Goal: Transaction & Acquisition: Purchase product/service

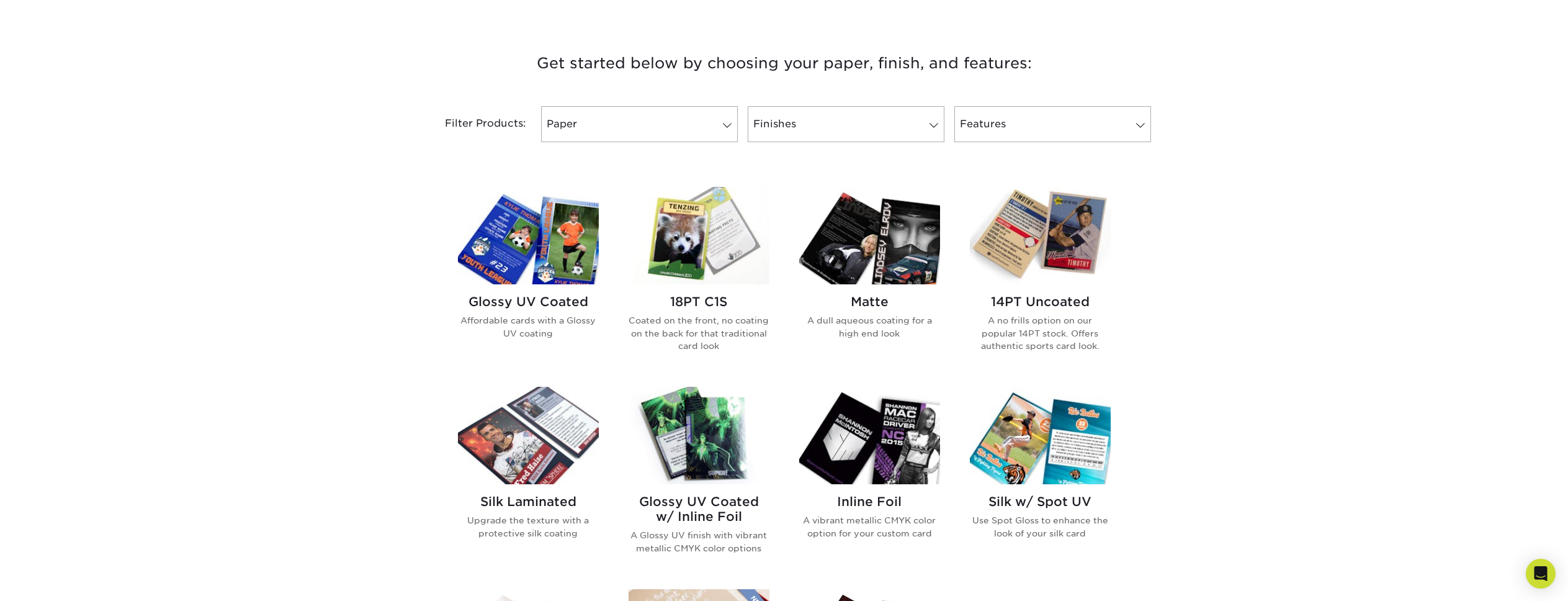
scroll to position [411, 0]
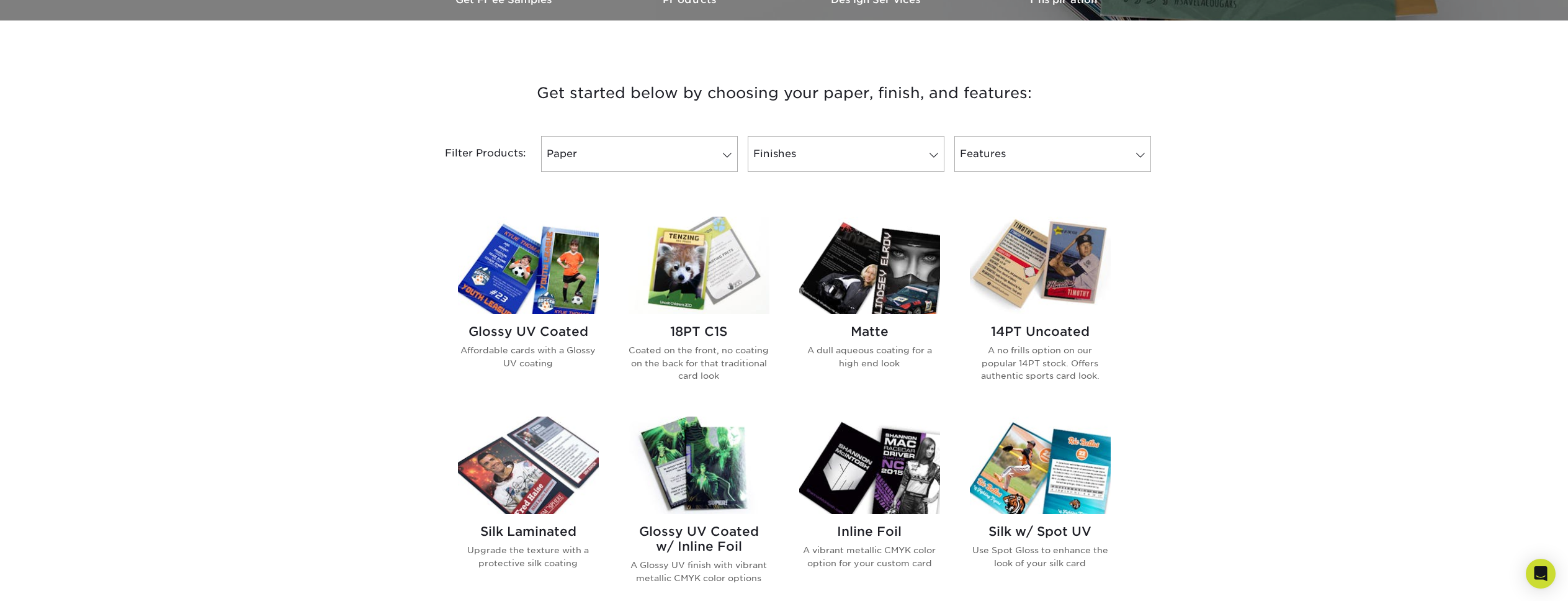
click at [569, 303] on img at bounding box center [528, 265] width 141 height 98
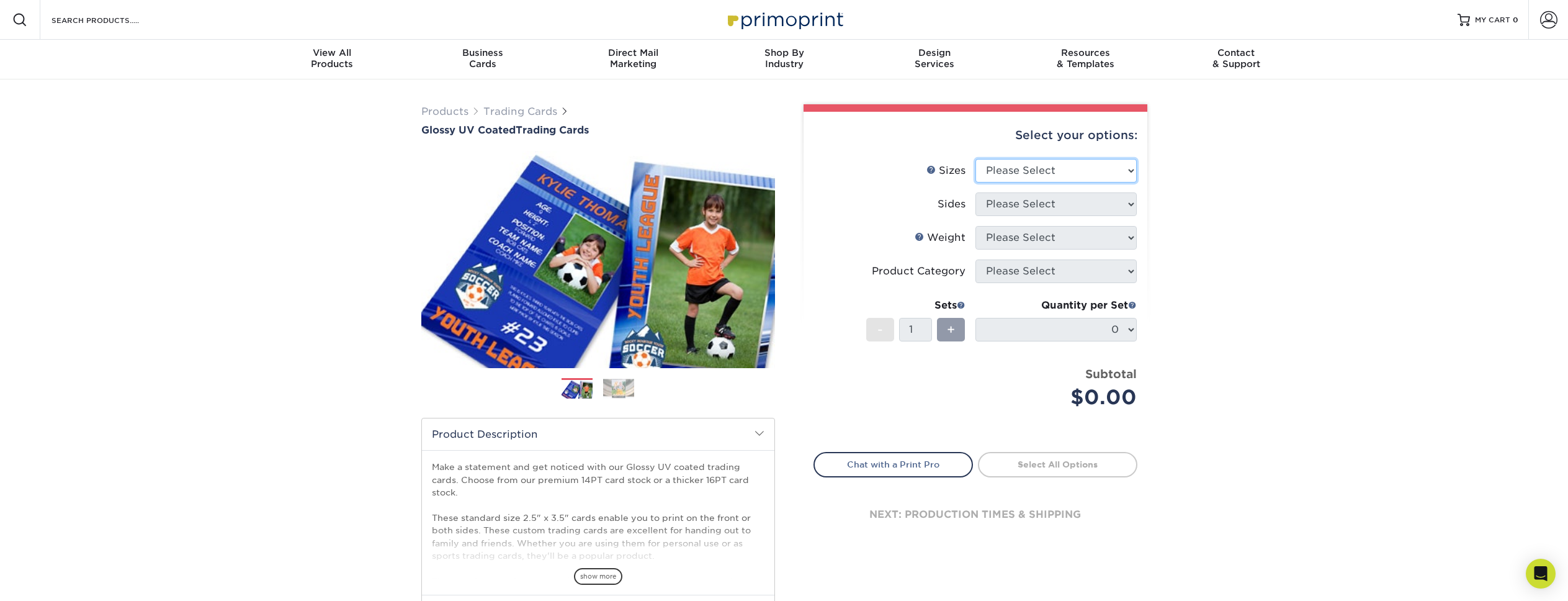
click at [1040, 171] on select "Please Select 2.5" x 3.5"" at bounding box center [1056, 171] width 161 height 24
select select "2.50x3.50"
click at [976, 159] on select "Please Select 2.5" x 3.5"" at bounding box center [1056, 171] width 161 height 24
click at [1026, 208] on select "Please Select Print Both Sides Print Front Only" at bounding box center [1056, 204] width 161 height 24
select select "32d3c223-f82c-492b-b915-ba065a00862f"
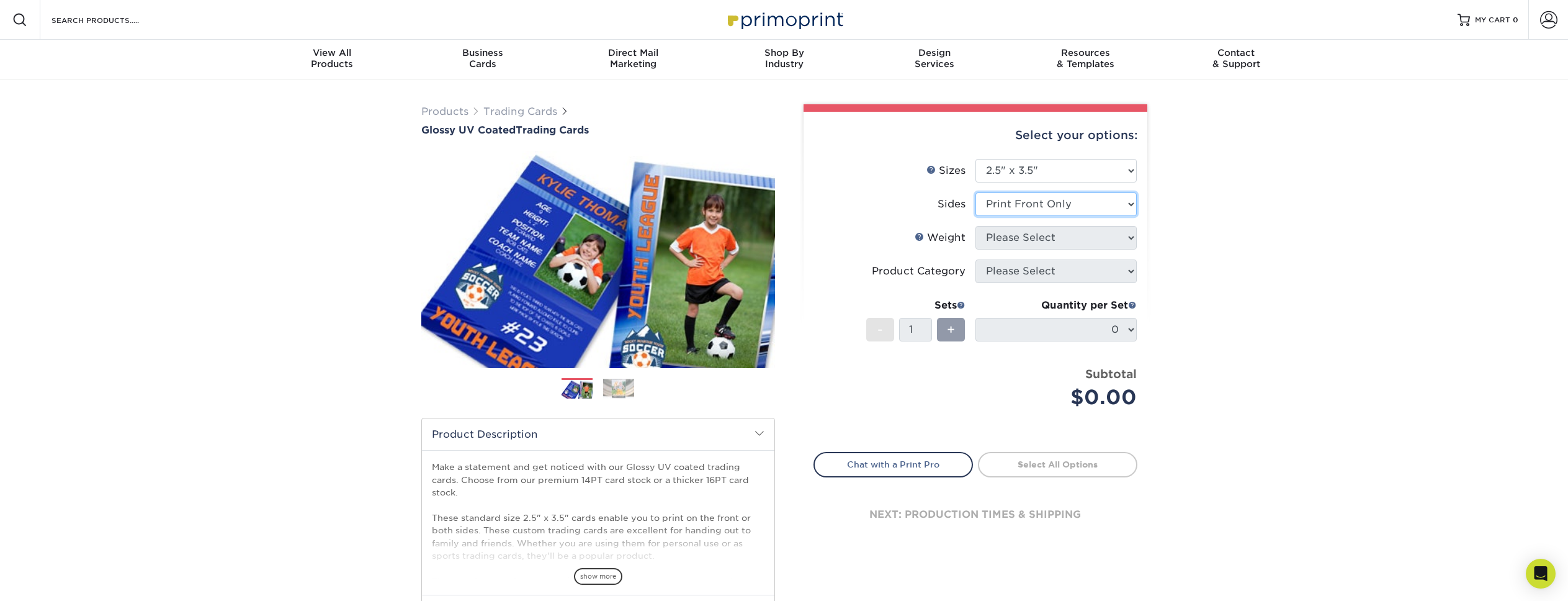
click at [976, 192] on select "Please Select Print Both Sides Print Front Only" at bounding box center [1056, 204] width 161 height 24
click at [1035, 240] on select "Please Select 16PT 14PT 18PT C1S" at bounding box center [1056, 238] width 161 height 24
select select "16PT"
click at [976, 226] on select "Please Select 16PT 14PT 18PT C1S" at bounding box center [1056, 238] width 161 height 24
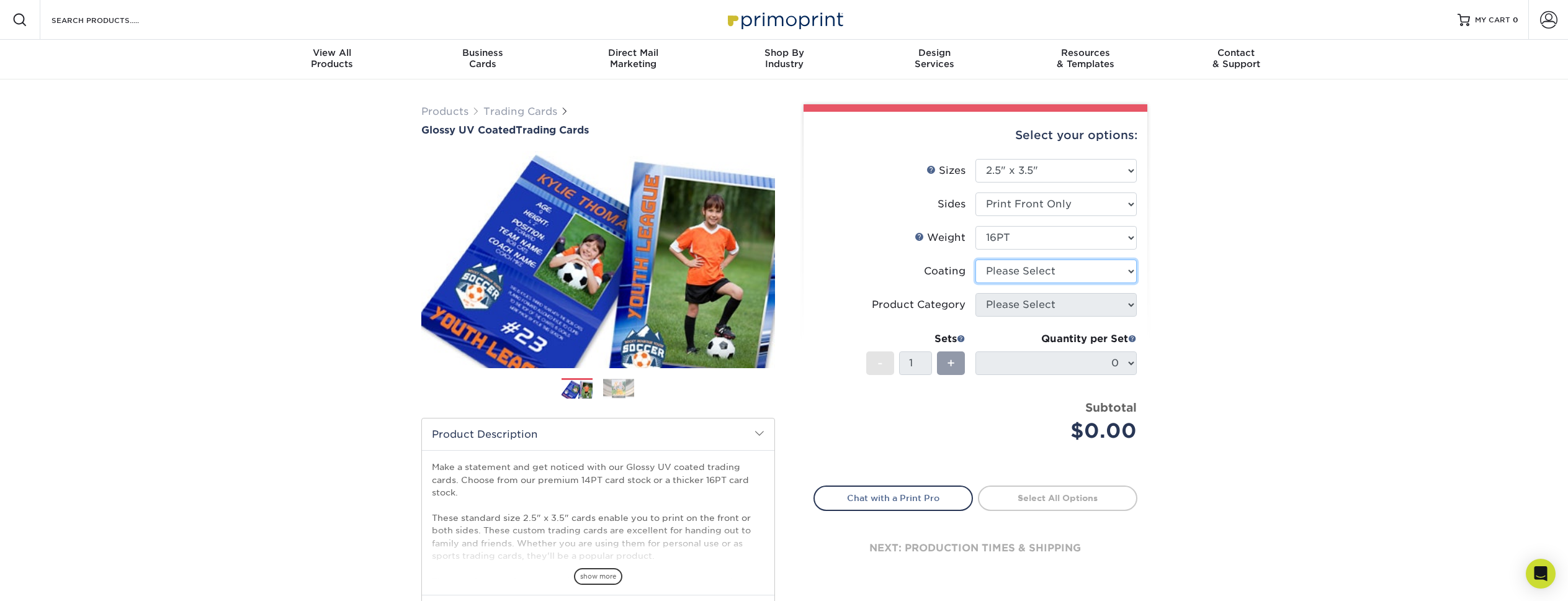
click at [1049, 268] on select at bounding box center [1056, 272] width 161 height 24
select select "1e8116af-acfc-44b1-83dc-8181aa338834"
click at [976, 260] on select at bounding box center [1056, 272] width 161 height 24
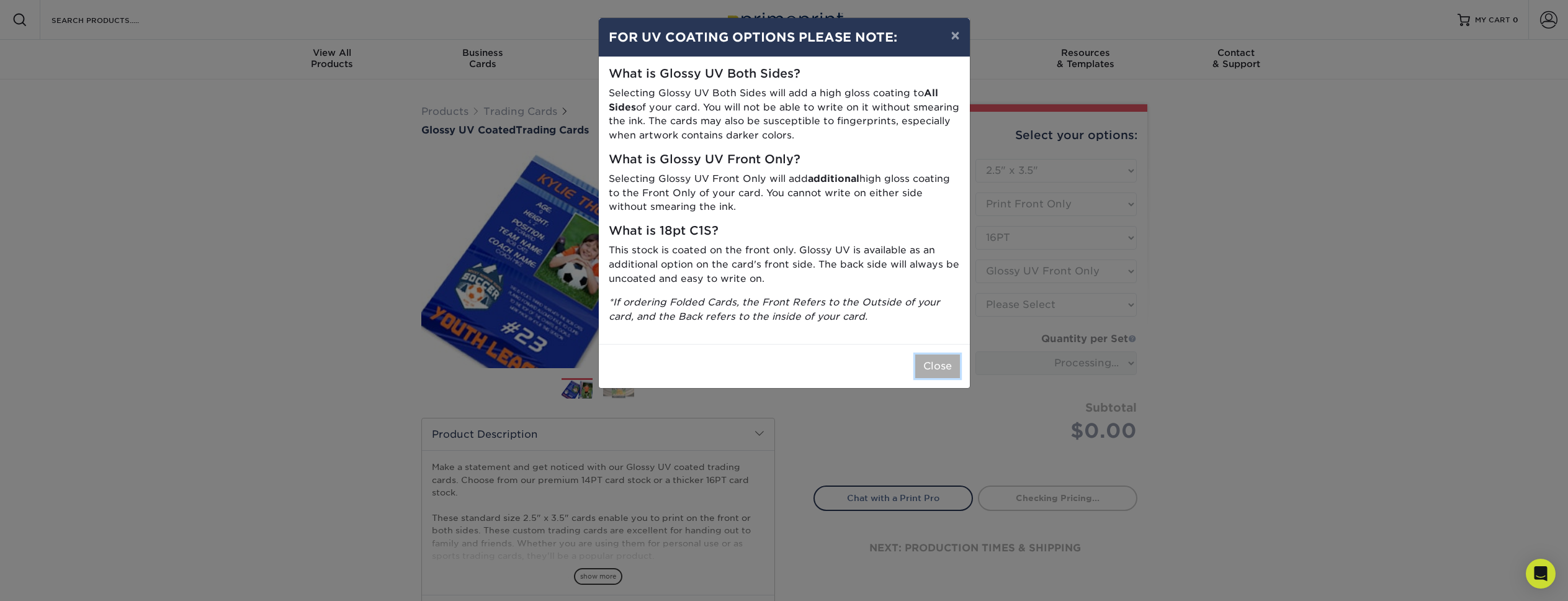
click at [936, 377] on button "Close" at bounding box center [938, 367] width 45 height 24
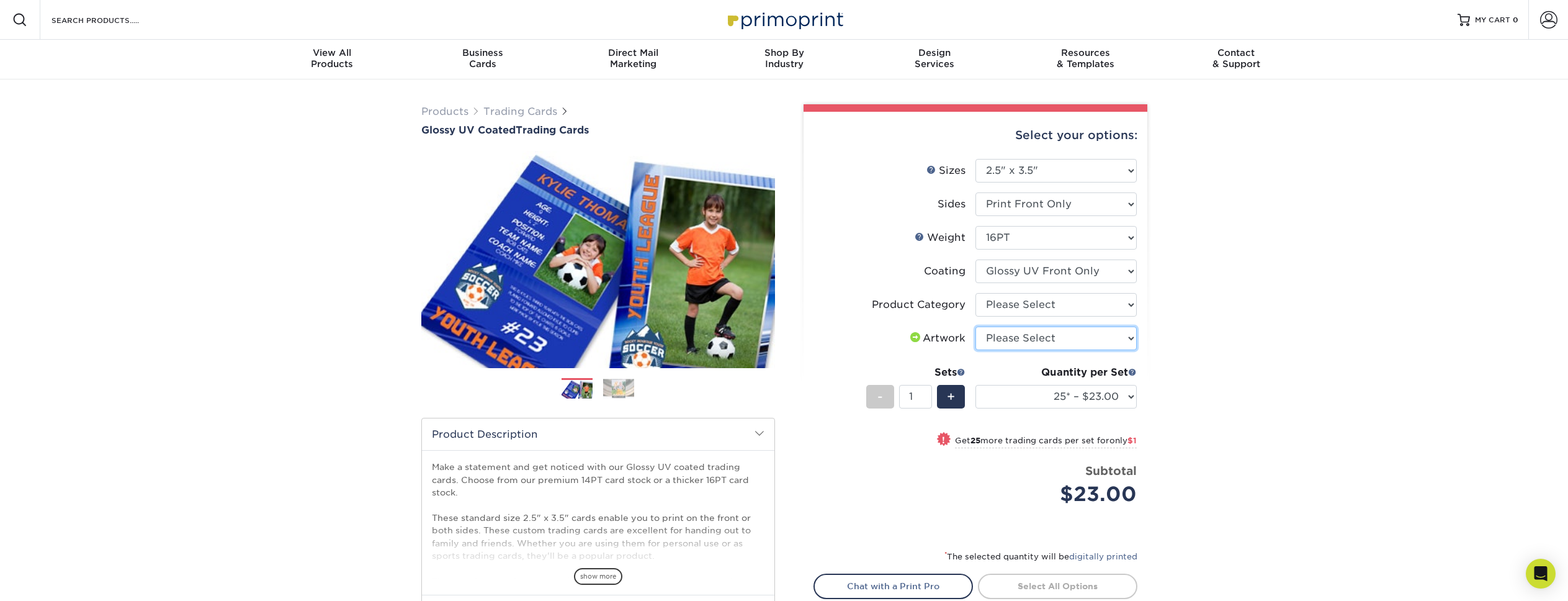
click at [1069, 344] on select "Please Select I will upload files I need a design - $100" at bounding box center [1056, 339] width 161 height 24
select select "upload"
click at [976, 327] on select "Please Select I will upload files I need a design - $100" at bounding box center [1056, 339] width 161 height 24
click at [1035, 305] on select "Please Select Trading Cards" at bounding box center [1056, 305] width 161 height 24
select select "c2f9bce9-36c2-409d-b101-c29d9d031e18"
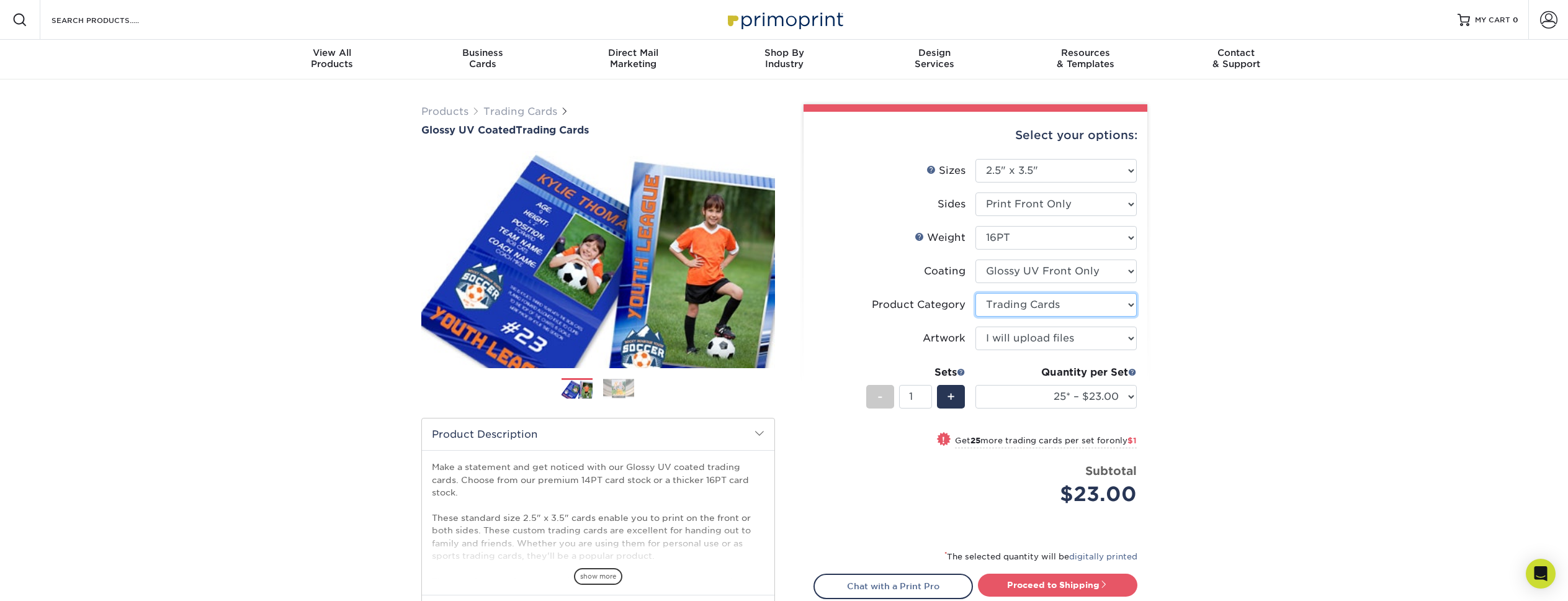
click at [976, 293] on select "Please Select Trading Cards" at bounding box center [1056, 305] width 161 height 24
click at [602, 572] on span "show more" at bounding box center [598, 576] width 49 height 17
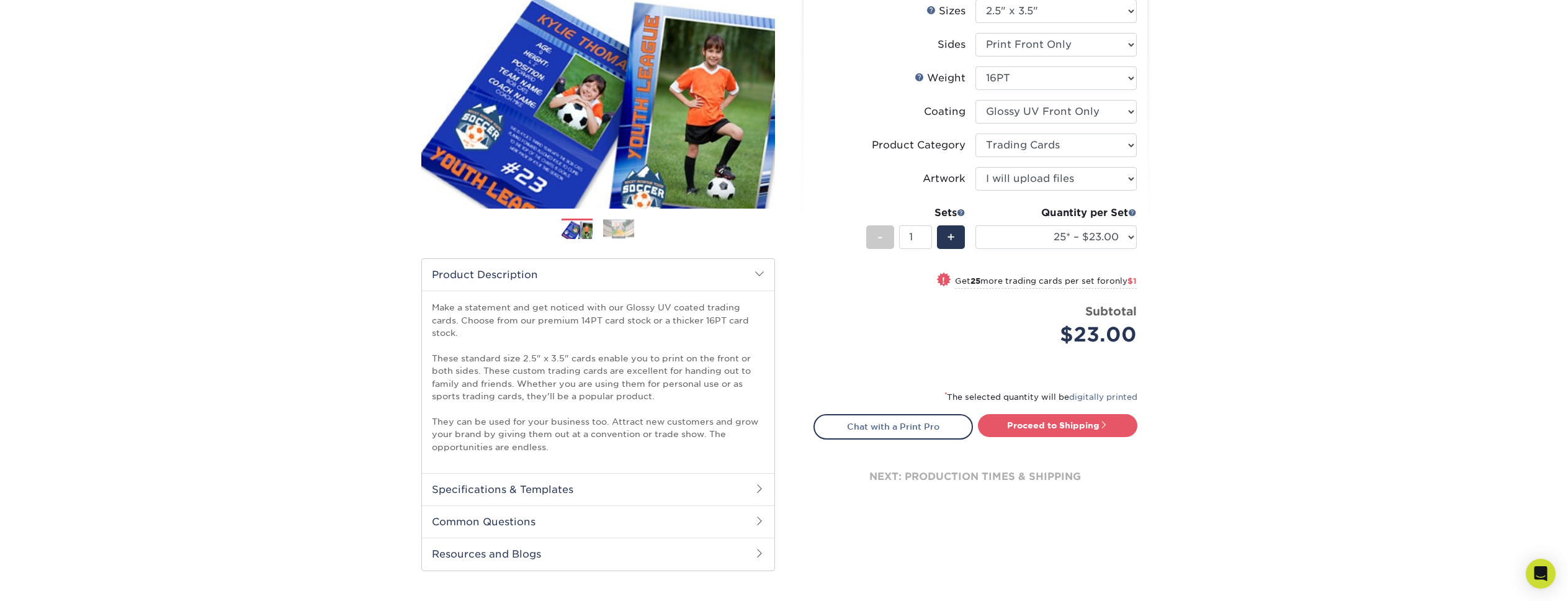
scroll to position [165, 0]
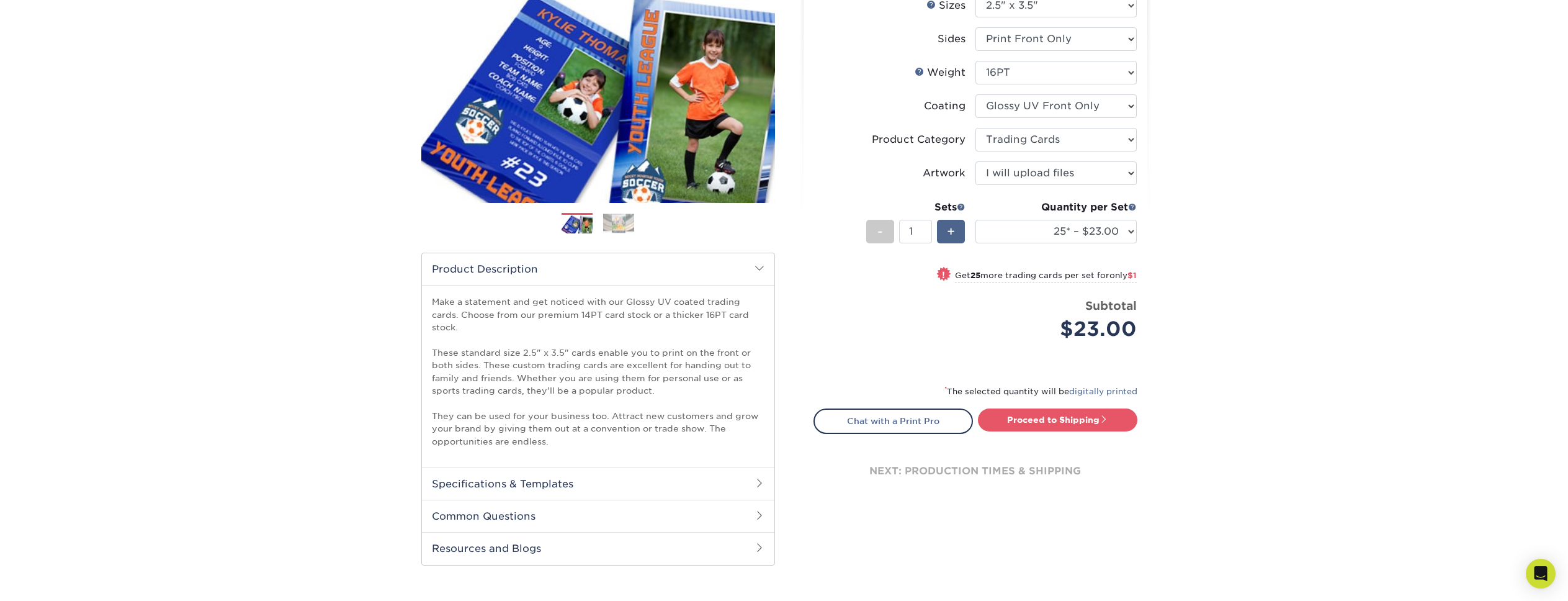
click at [952, 238] on span "+" at bounding box center [950, 232] width 8 height 18
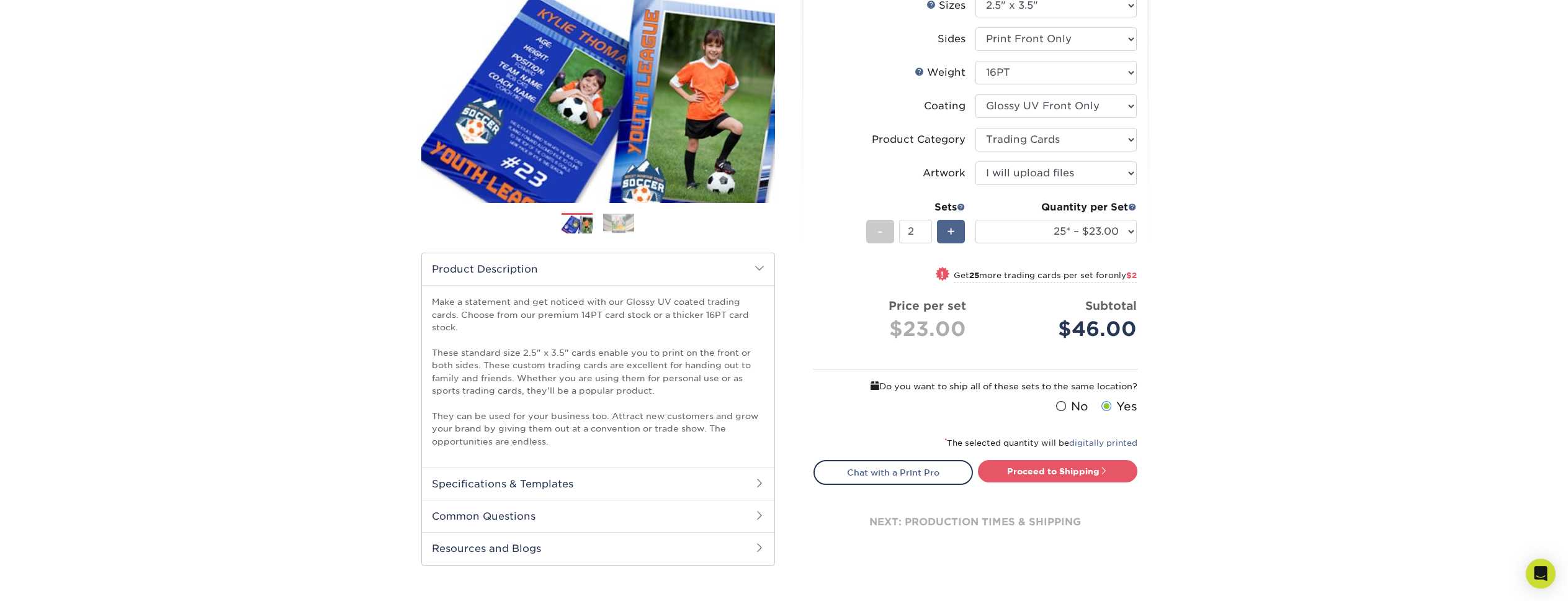
click at [952, 238] on span "+" at bounding box center [950, 232] width 8 height 18
type input "4"
